Goal: Check status

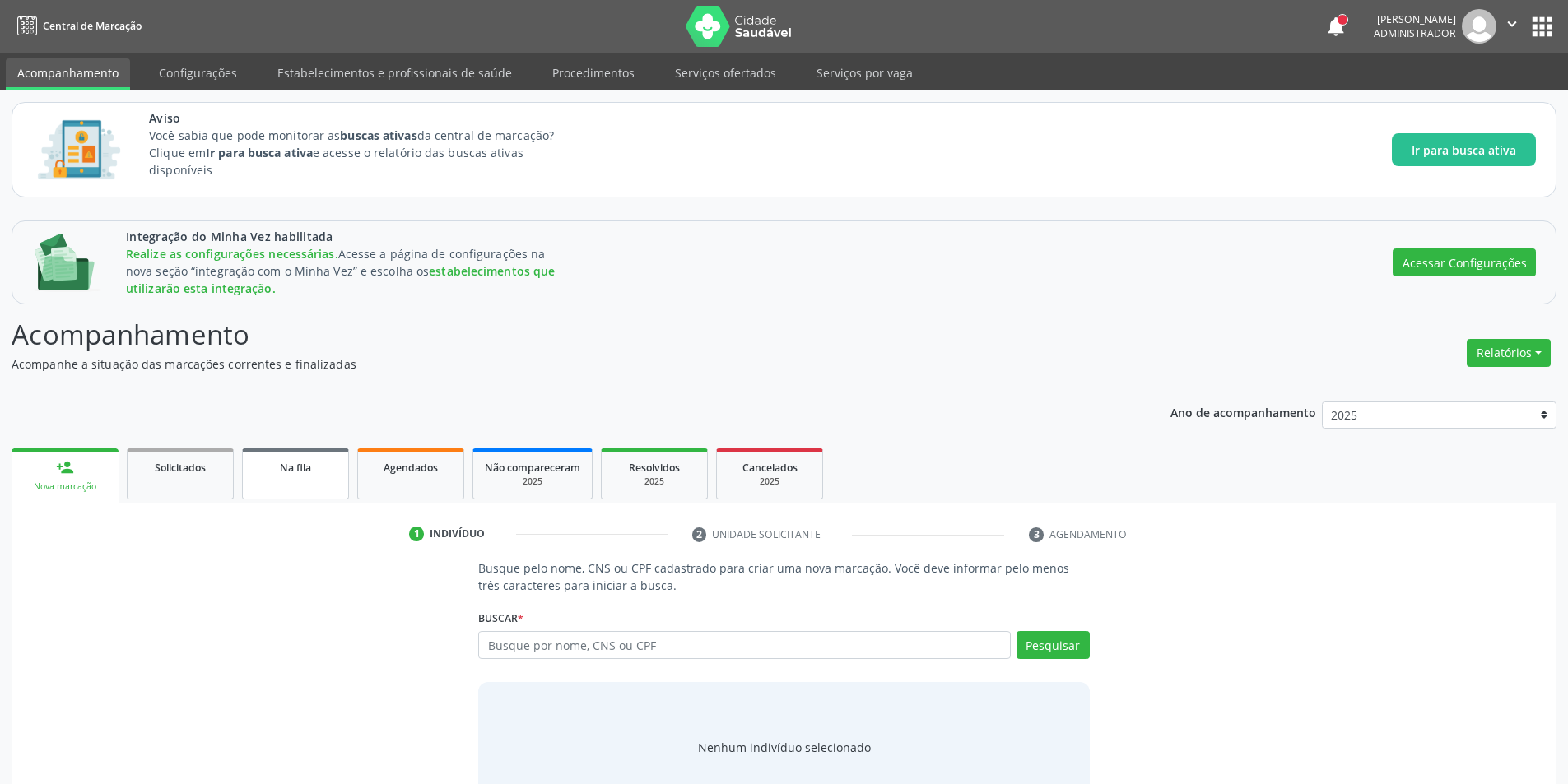
click at [283, 455] on link "Na fila" at bounding box center [295, 474] width 107 height 51
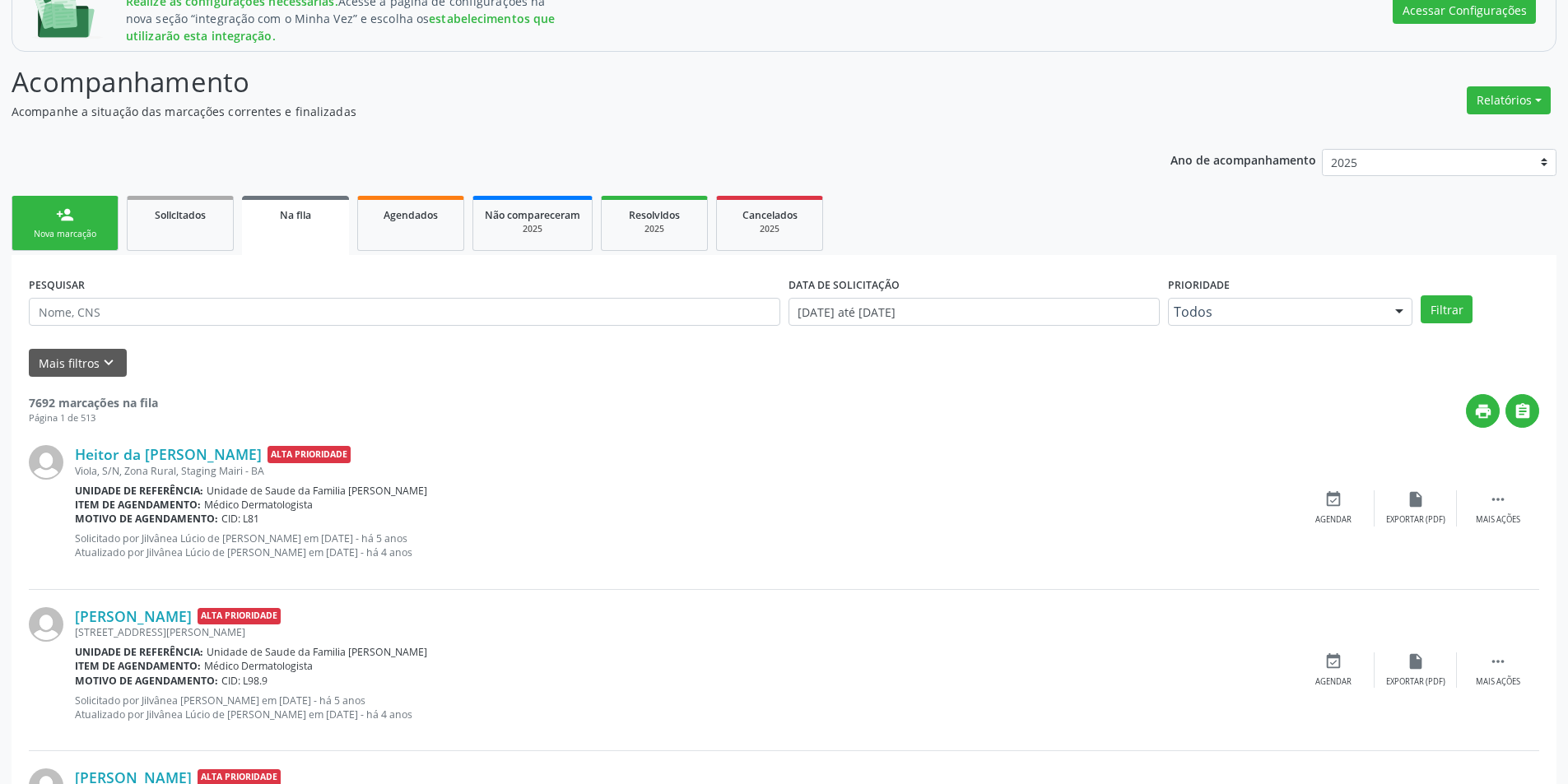
scroll to position [255, 0]
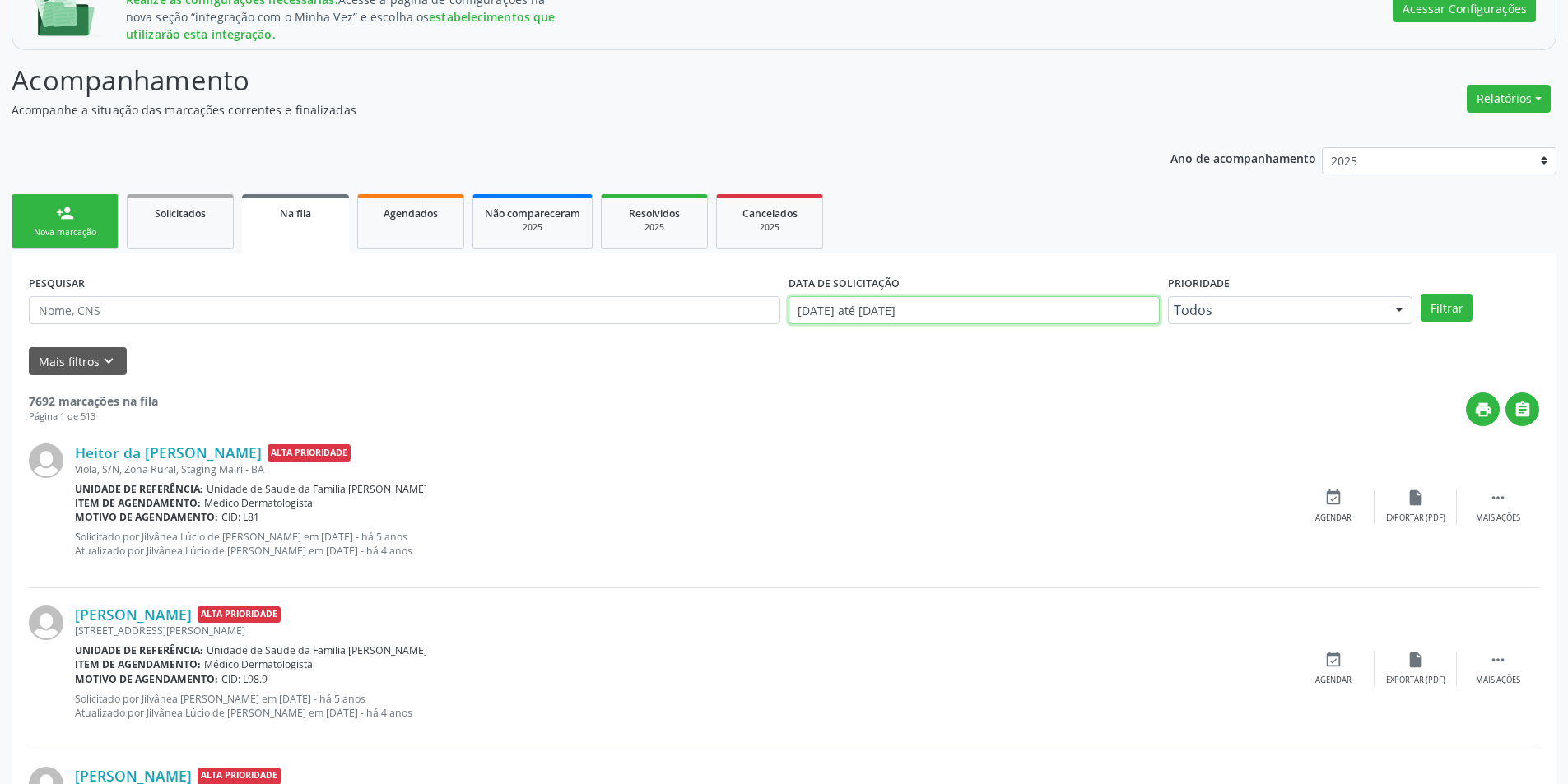
click at [931, 304] on input "[DATE] até [DATE]" at bounding box center [974, 310] width 371 height 28
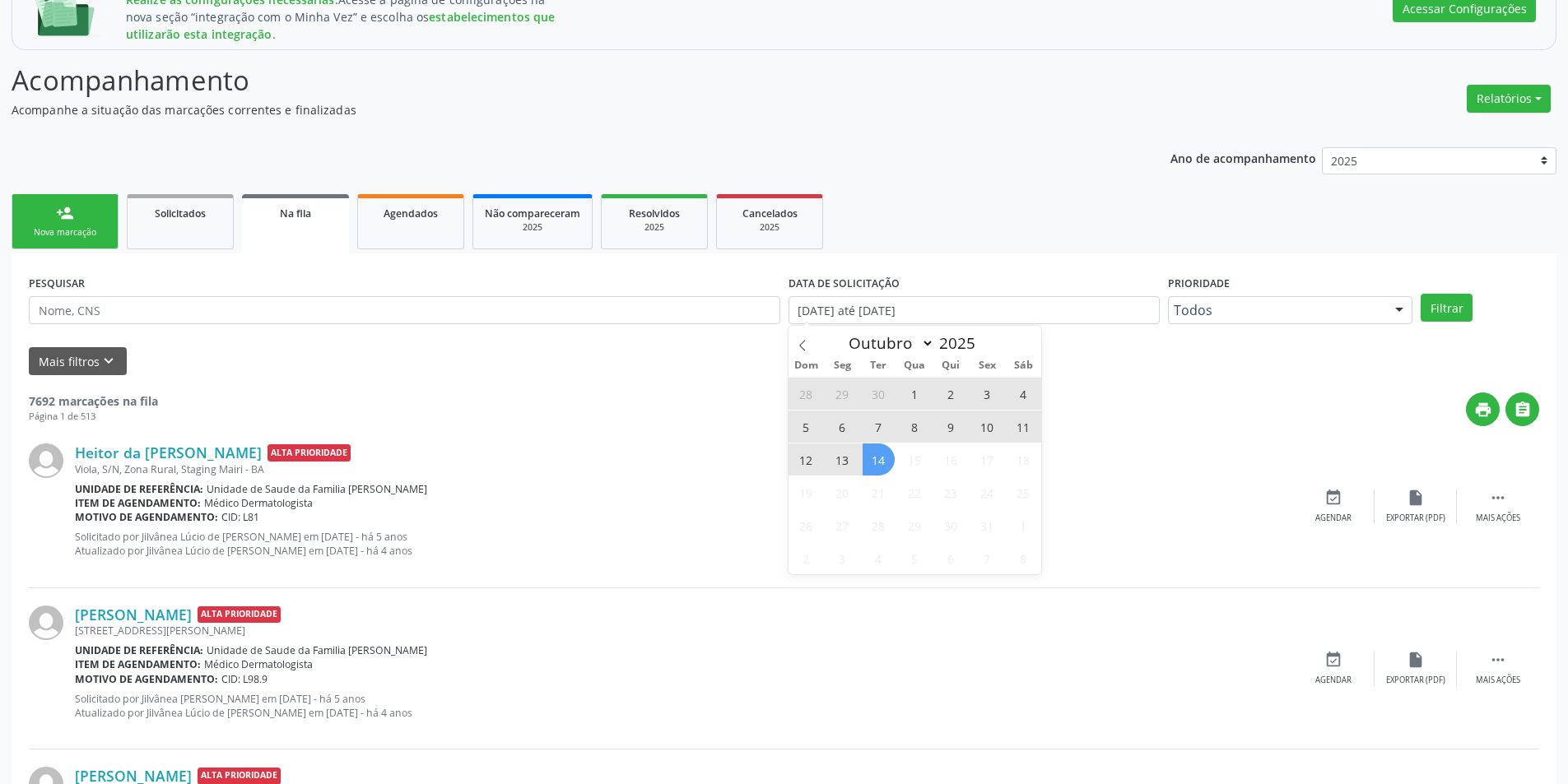
click at [871, 463] on span "14" at bounding box center [878, 459] width 32 height 32
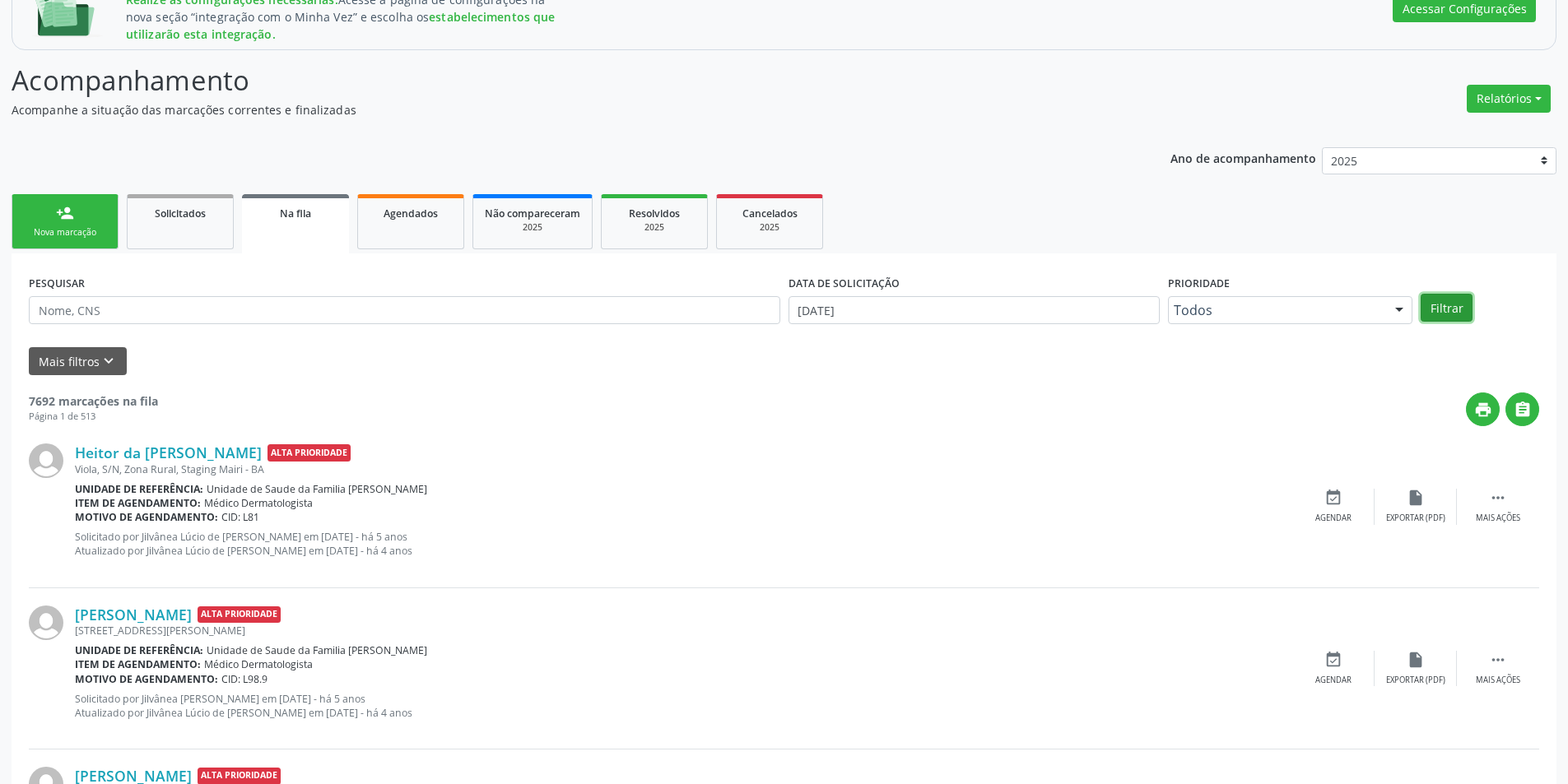
click at [1439, 307] on button "Filtrar" at bounding box center [1446, 307] width 52 height 28
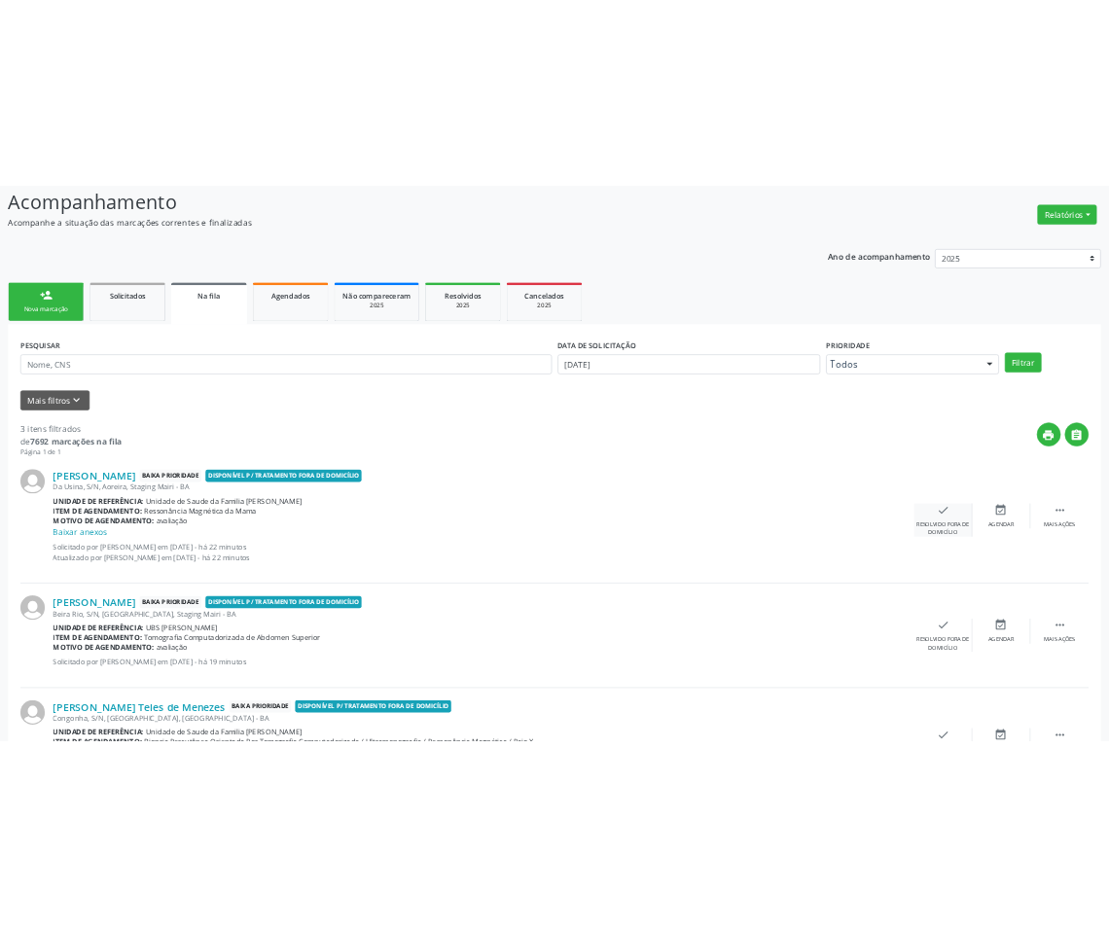
scroll to position [409, 0]
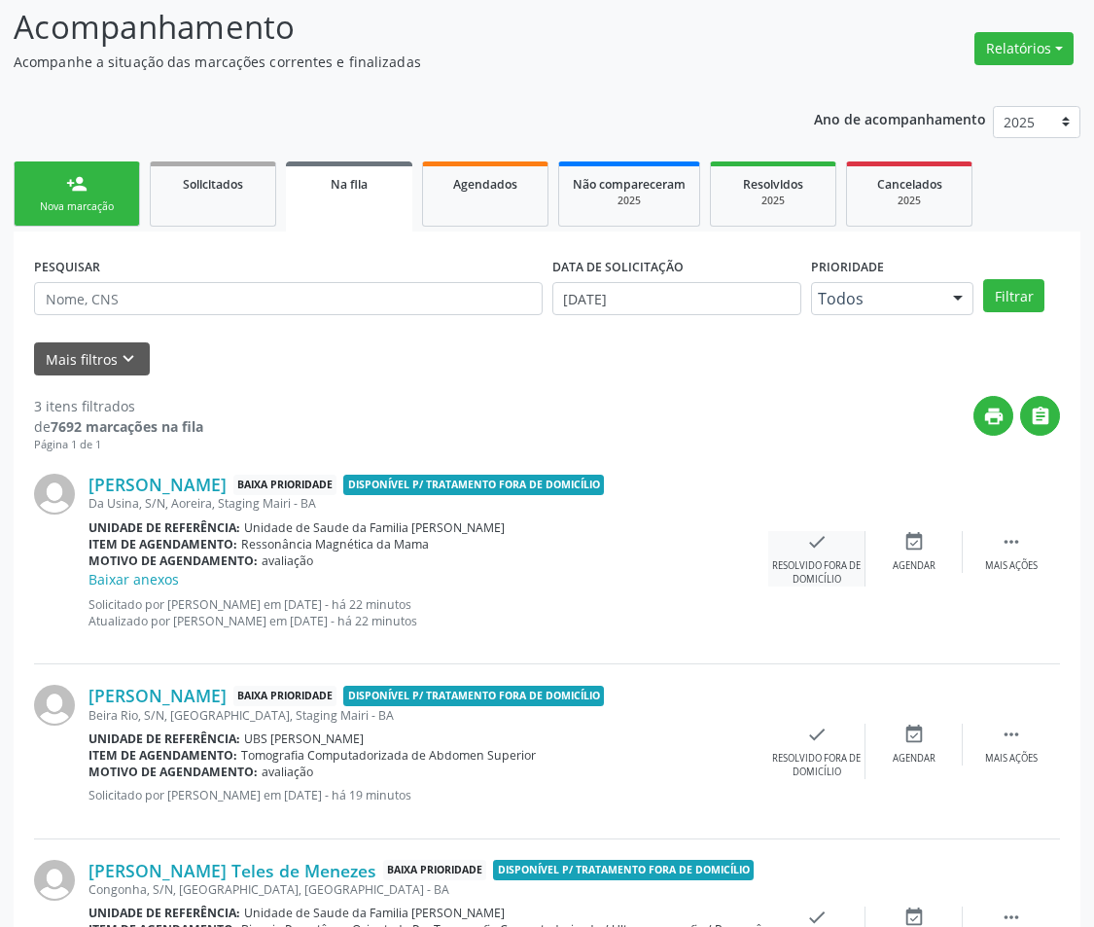
click at [834, 553] on div "check Resolvido fora de domicílio" at bounding box center [816, 558] width 97 height 55
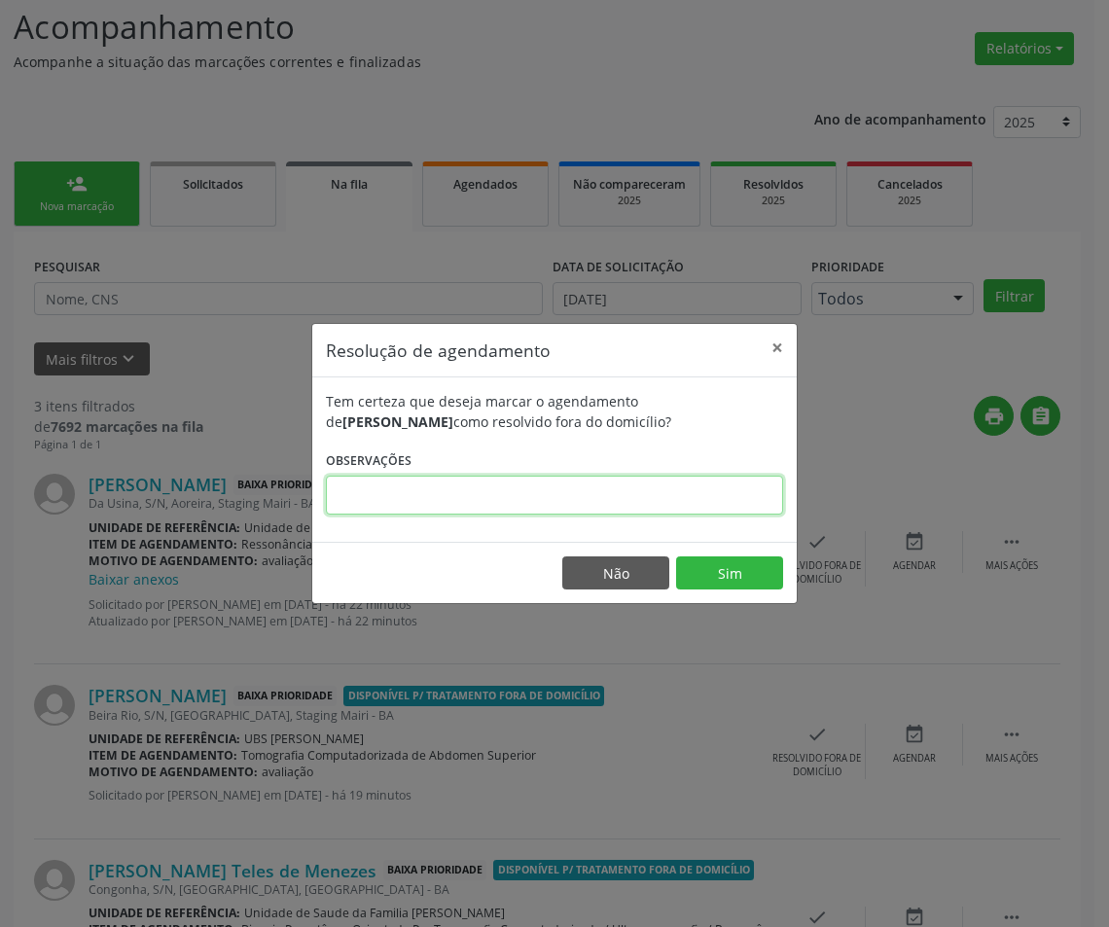
click at [692, 515] on input "text" at bounding box center [554, 495] width 457 height 39
type input "www"
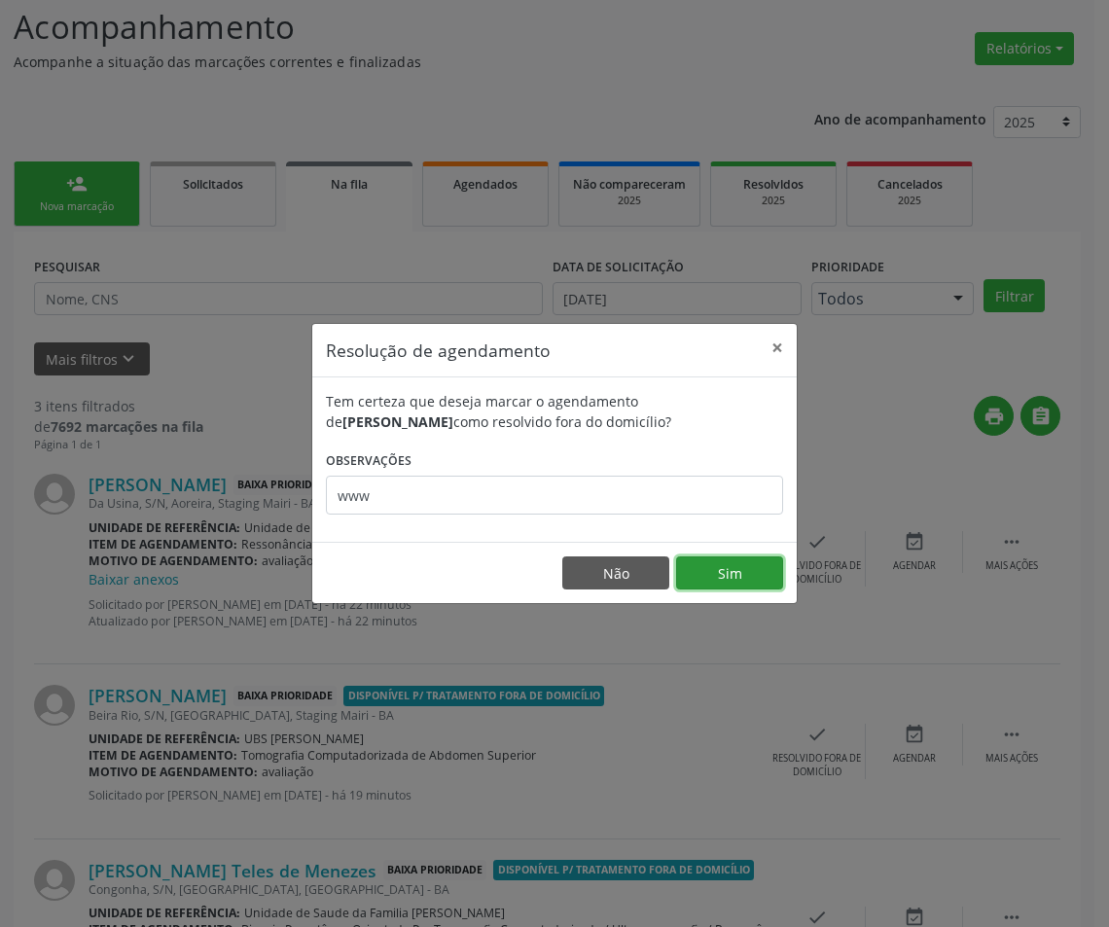
click at [719, 584] on button "Sim" at bounding box center [729, 572] width 107 height 33
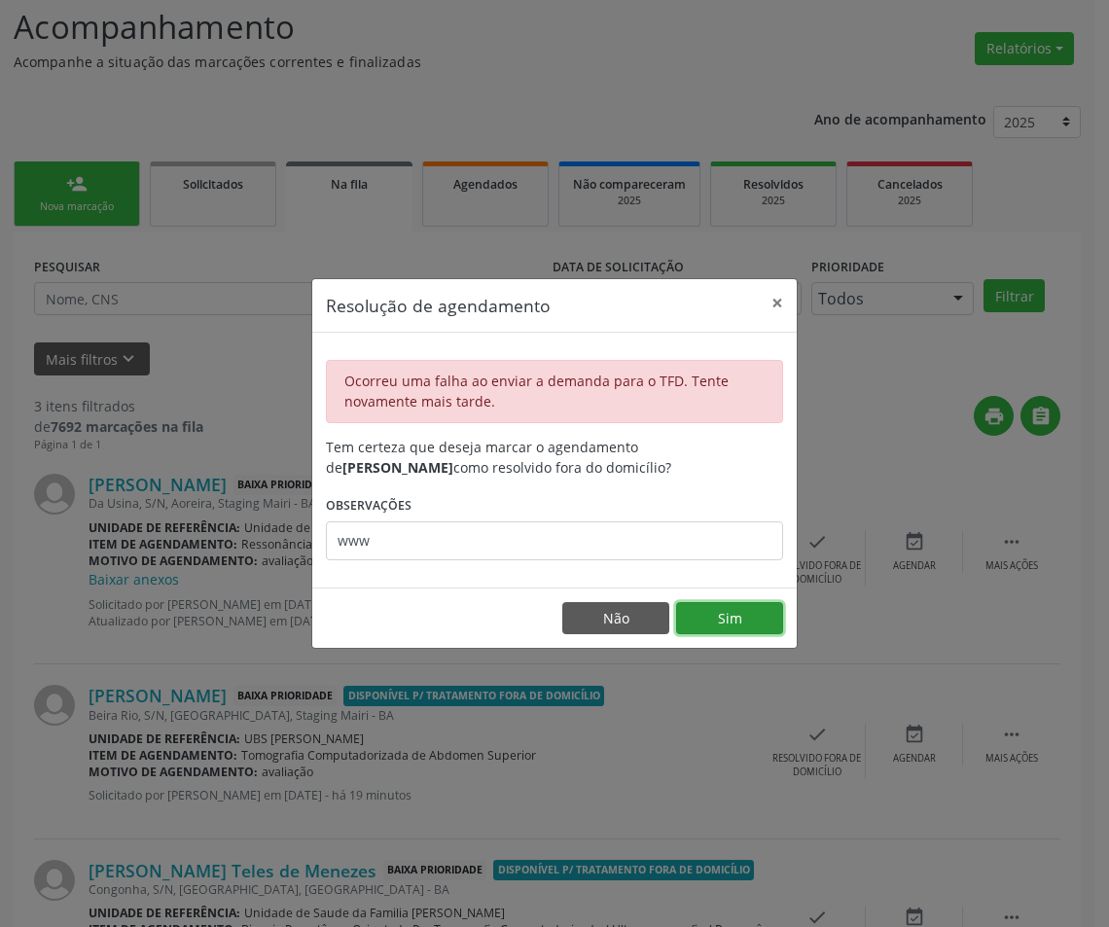
click at [705, 611] on button "Sim" at bounding box center [729, 618] width 107 height 33
